Goal: Navigation & Orientation: Go to known website

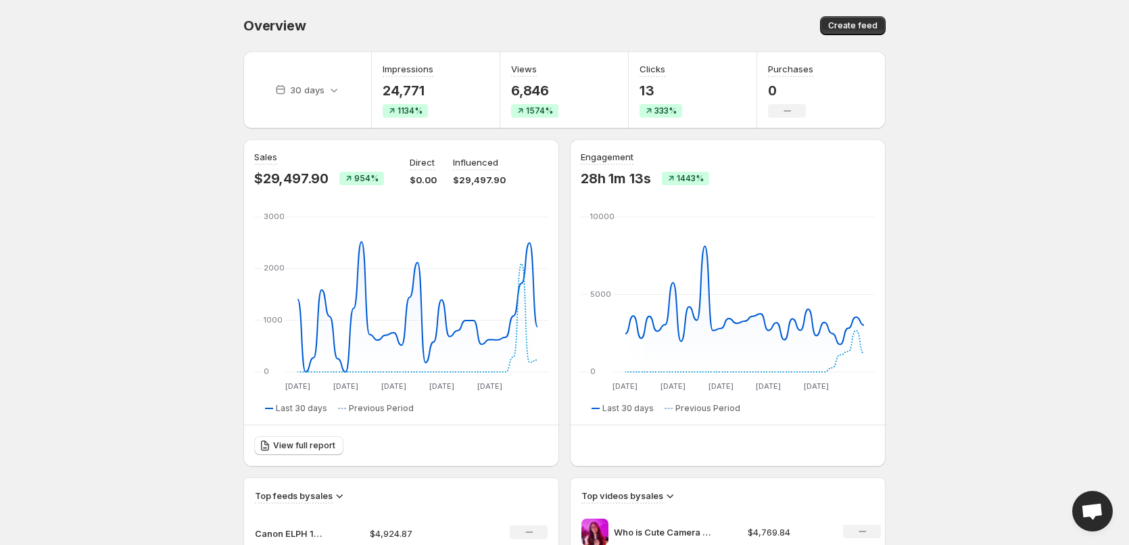
click at [960, 274] on body "Home Feeds Videos Subscription Settings Overview. This page is ready Overview C…" at bounding box center [564, 272] width 1129 height 545
